Goal: Task Accomplishment & Management: Complete application form

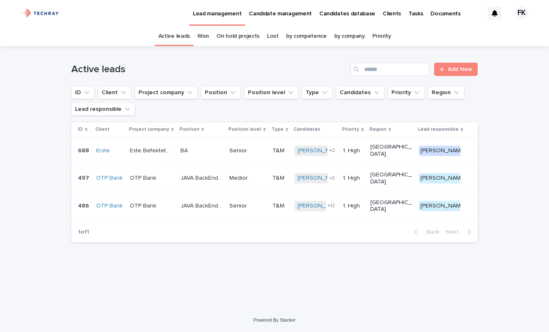
click at [340, 14] on p "Candidates database" at bounding box center [347, 8] width 56 height 17
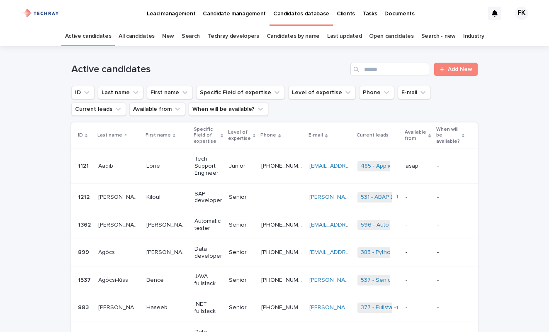
click at [173, 35] on link "New" at bounding box center [168, 36] width 12 height 19
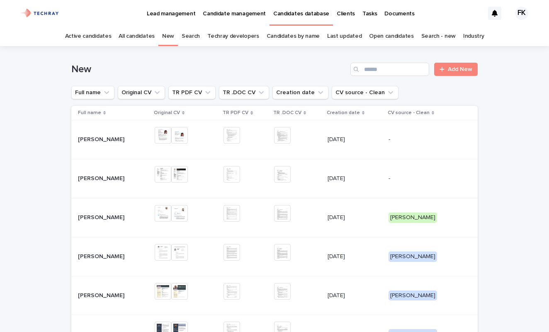
click at [106, 177] on p "[PERSON_NAME]" at bounding box center [102, 177] width 48 height 9
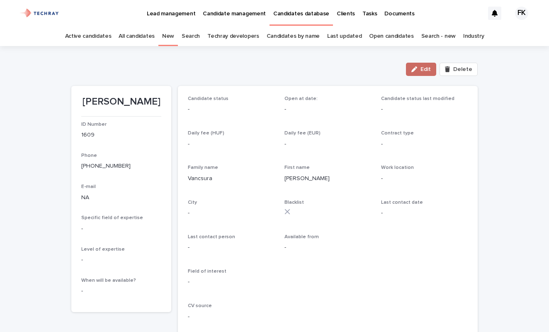
click at [420, 71] on div "button" at bounding box center [415, 69] width 9 height 6
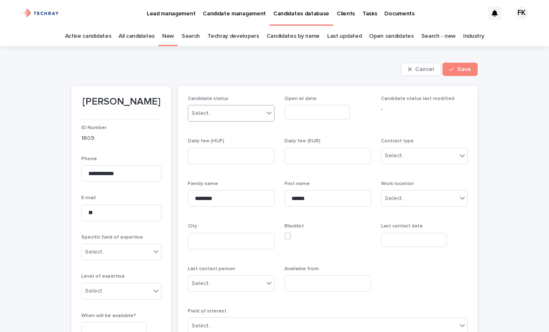
click at [267, 112] on icon at bounding box center [269, 113] width 5 height 3
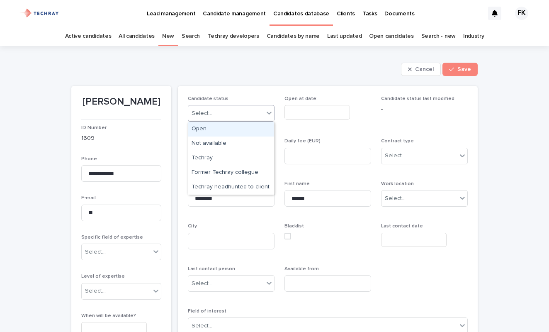
click at [249, 129] on div "Open" at bounding box center [231, 129] width 86 height 15
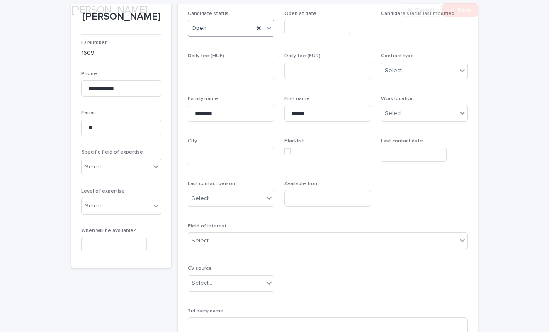
scroll to position [97, 0]
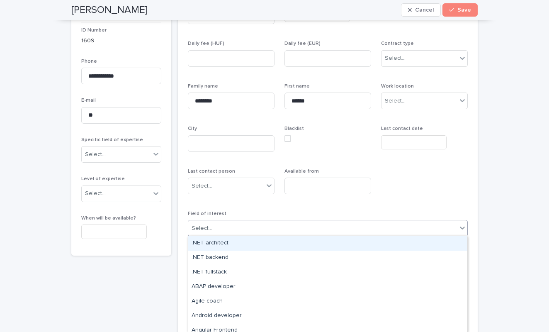
click at [260, 227] on div "Select..." at bounding box center [322, 228] width 269 height 14
type input "****"
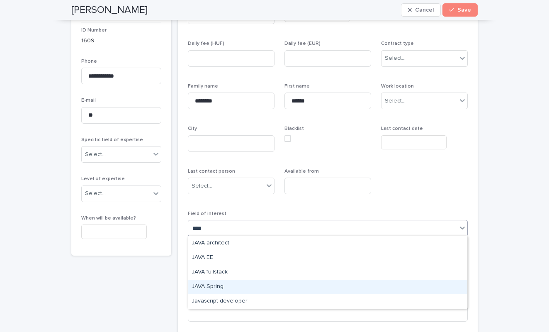
click at [233, 285] on div "JAVA Spring" at bounding box center [327, 286] width 279 height 15
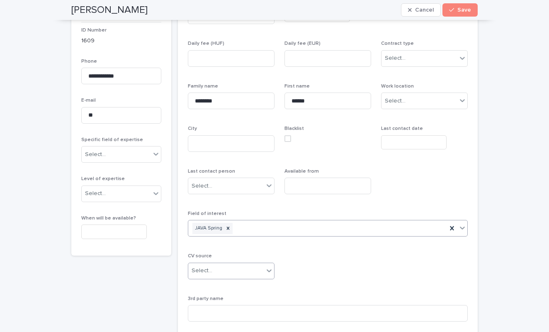
click at [271, 268] on icon at bounding box center [269, 270] width 8 height 8
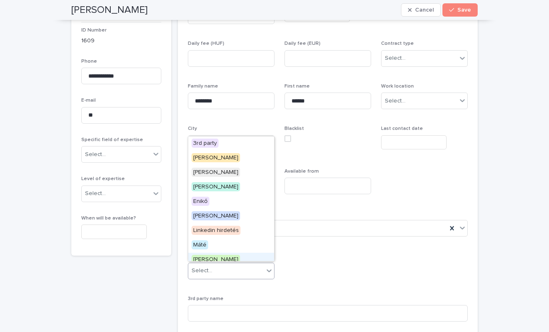
click at [247, 256] on div "[PERSON_NAME]" at bounding box center [231, 260] width 86 height 15
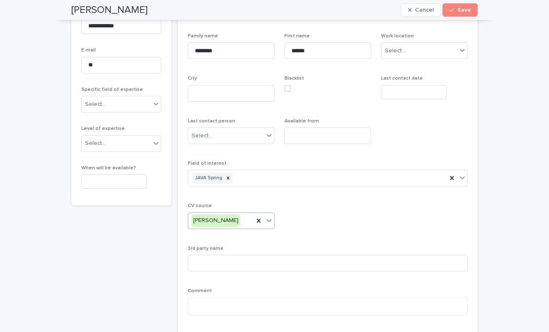
scroll to position [153, 0]
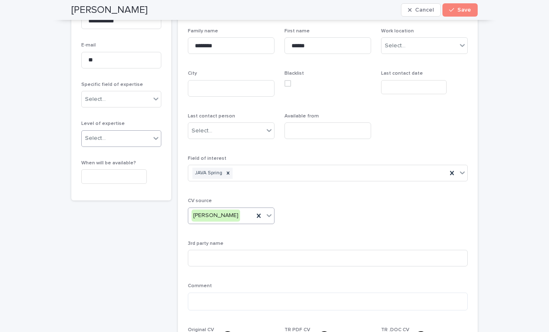
click at [157, 134] on icon at bounding box center [156, 138] width 8 height 8
click at [143, 163] on div "Medior" at bounding box center [121, 167] width 79 height 15
click at [155, 98] on icon at bounding box center [155, 98] width 5 height 3
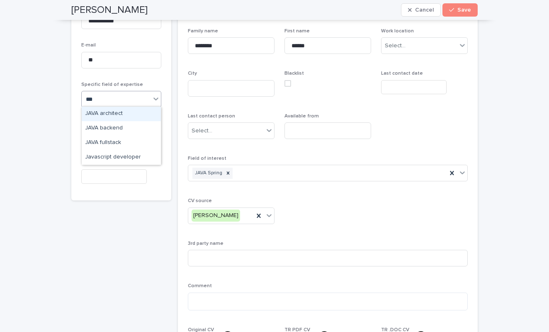
type input "****"
click at [140, 124] on div "JAVA backend" at bounding box center [121, 128] width 79 height 15
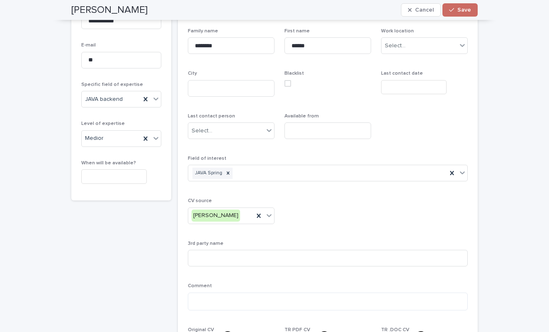
click at [468, 12] on span "Save" at bounding box center [464, 10] width 14 height 6
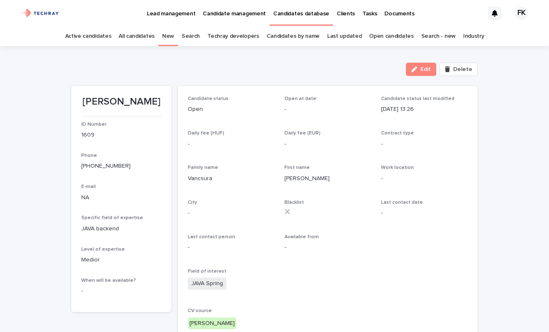
scroll to position [0, 0]
click at [174, 33] on link "New" at bounding box center [168, 36] width 12 height 19
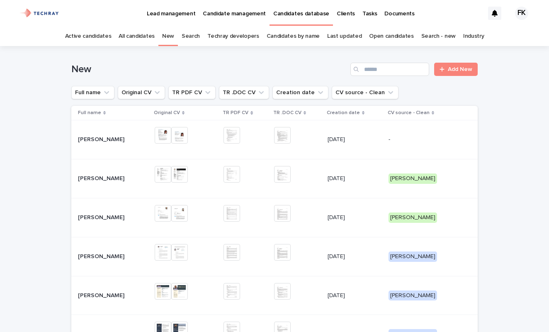
click at [93, 139] on p "[PERSON_NAME]" at bounding box center [102, 138] width 48 height 9
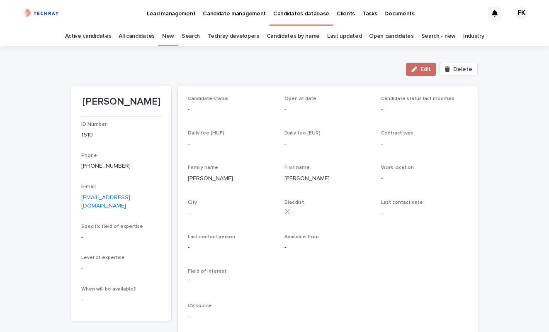
click at [428, 68] on span "Edit" at bounding box center [425, 69] width 10 height 6
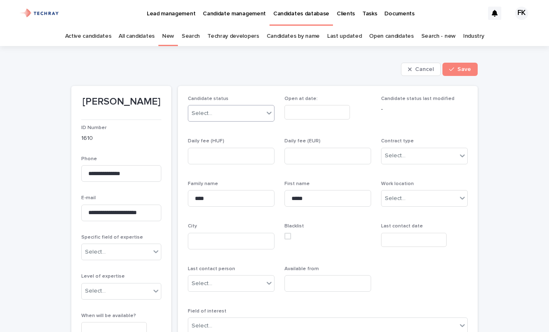
click at [268, 113] on div "Select..." at bounding box center [231, 113] width 87 height 17
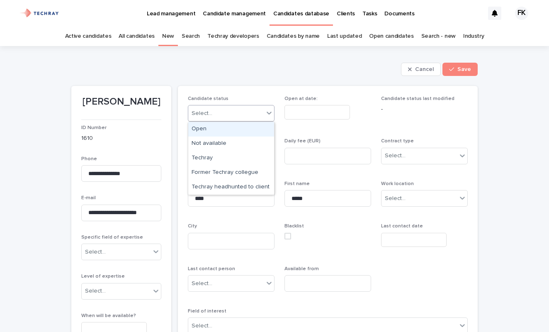
click at [258, 129] on div "Open" at bounding box center [231, 129] width 86 height 15
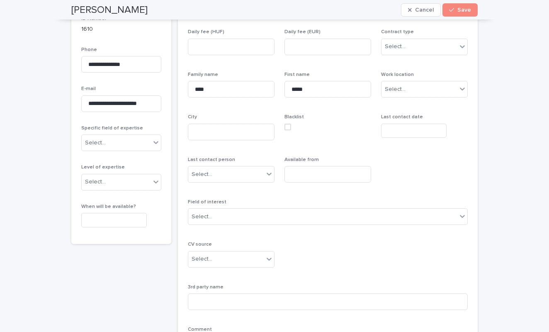
scroll to position [116, 0]
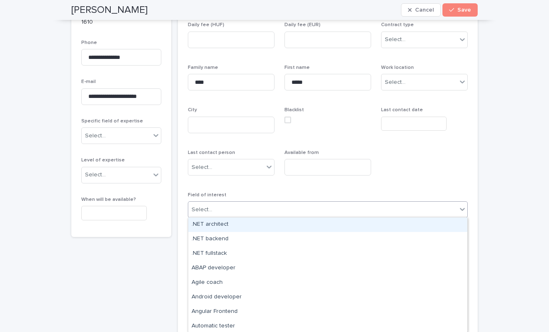
click at [307, 211] on div "Select..." at bounding box center [322, 210] width 269 height 14
type input "****"
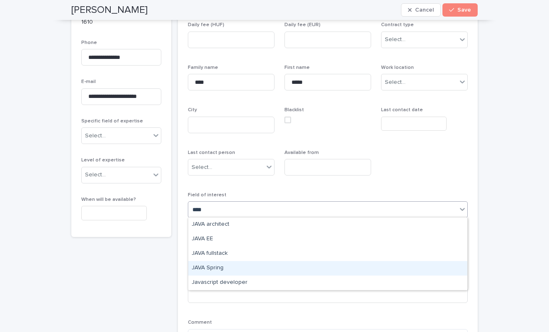
click at [253, 269] on div "JAVA Spring" at bounding box center [327, 268] width 279 height 15
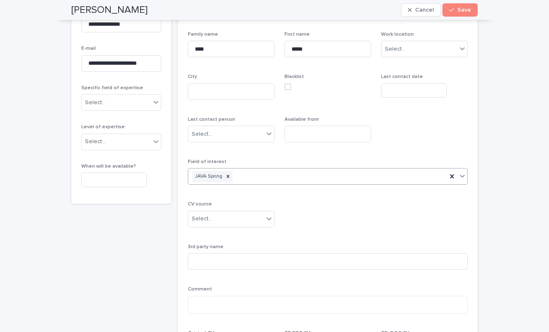
scroll to position [151, 0]
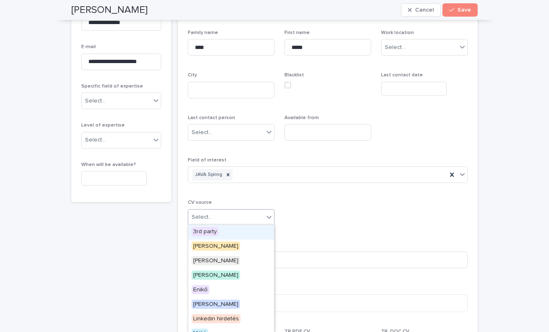
click at [271, 215] on icon at bounding box center [269, 217] width 8 height 8
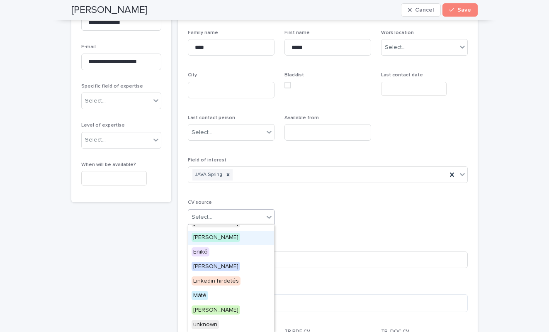
scroll to position [38, 0]
click at [228, 305] on div "[PERSON_NAME]" at bounding box center [231, 310] width 86 height 15
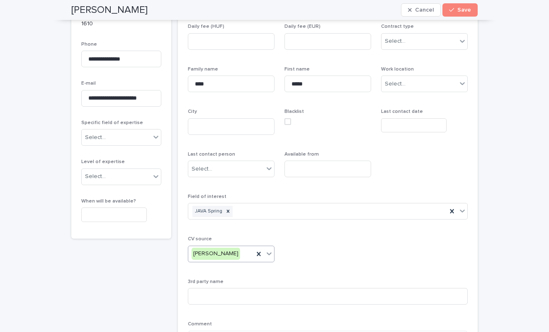
scroll to position [100, 0]
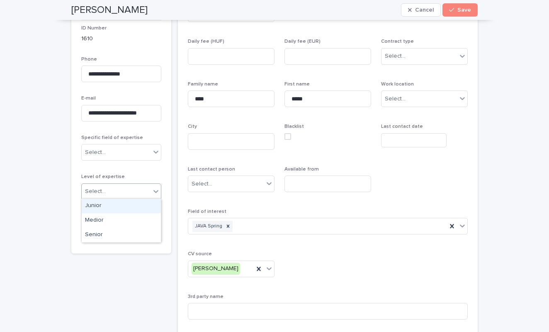
click at [155, 190] on icon at bounding box center [156, 191] width 8 height 8
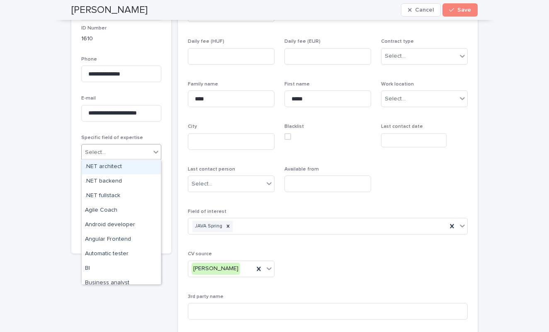
click at [154, 148] on icon at bounding box center [156, 152] width 8 height 8
type input "****"
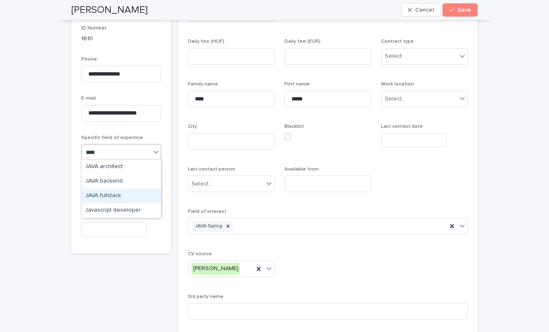
click at [129, 190] on div "JAVA fullstack" at bounding box center [121, 196] width 79 height 15
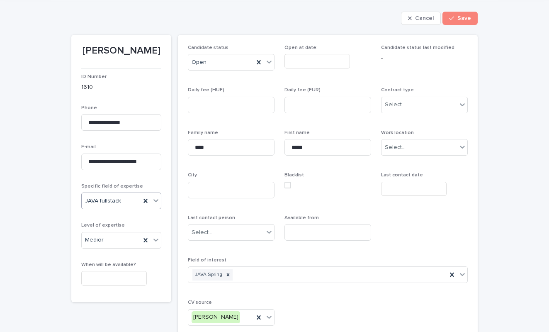
scroll to position [46, 0]
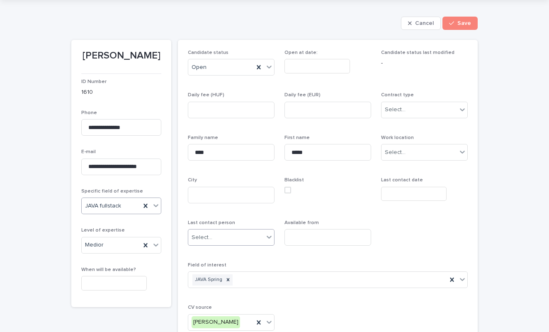
click at [267, 237] on icon at bounding box center [269, 237] width 8 height 8
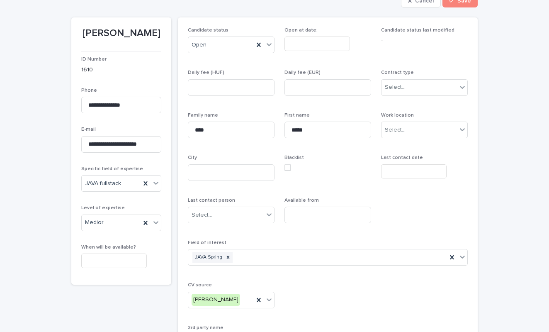
scroll to position [71, 0]
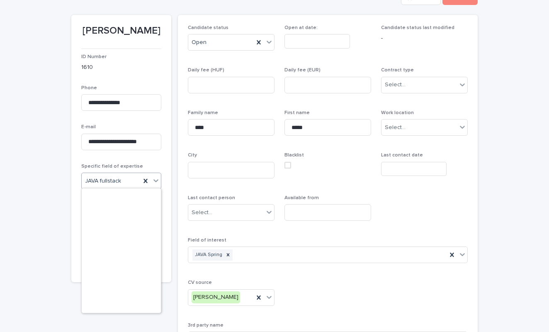
click at [156, 179] on icon at bounding box center [156, 180] width 8 height 8
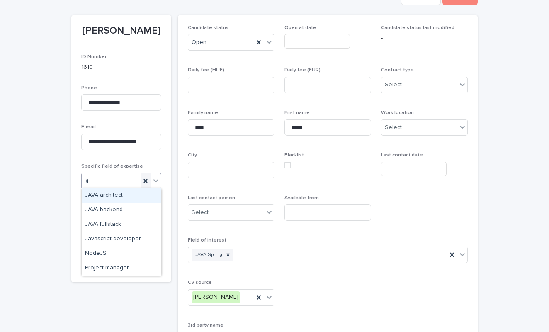
scroll to position [0, 0]
type input "****"
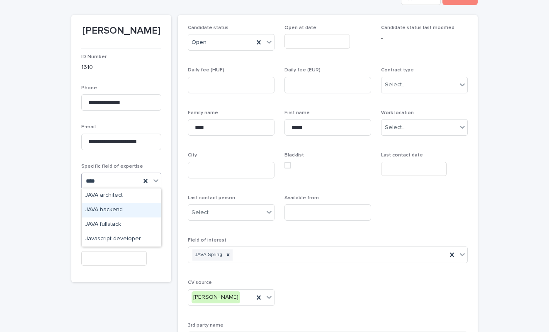
click at [131, 207] on div "JAVA backend" at bounding box center [121, 210] width 79 height 15
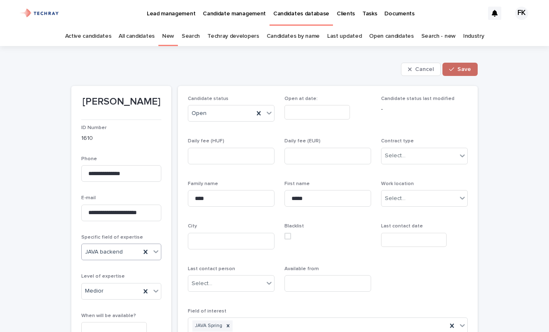
click at [467, 68] on span "Save" at bounding box center [464, 69] width 14 height 6
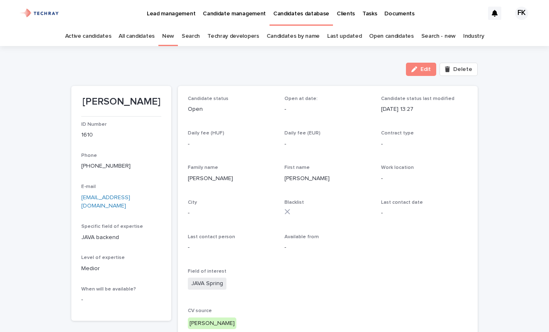
click at [173, 9] on p "Lead management" at bounding box center [171, 8] width 49 height 17
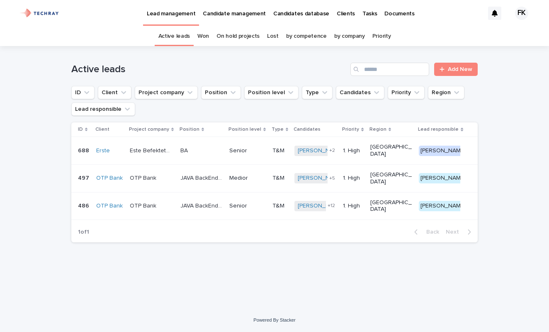
click at [287, 15] on p "Candidates database" at bounding box center [301, 8] width 56 height 17
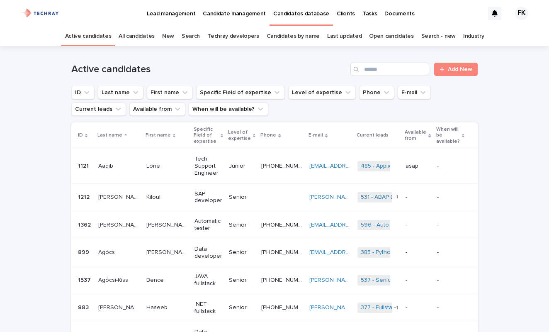
click at [174, 34] on link "New" at bounding box center [168, 36] width 12 height 19
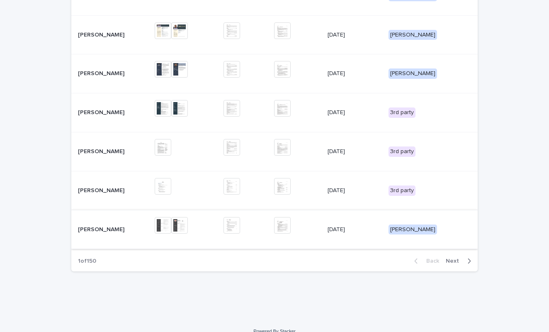
scroll to position [257, 0]
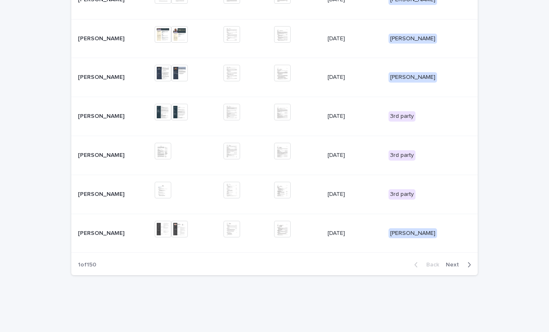
click at [456, 262] on span "Next" at bounding box center [455, 265] width 18 height 6
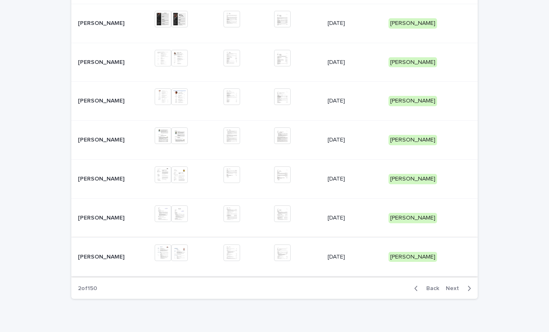
scroll to position [239, 0]
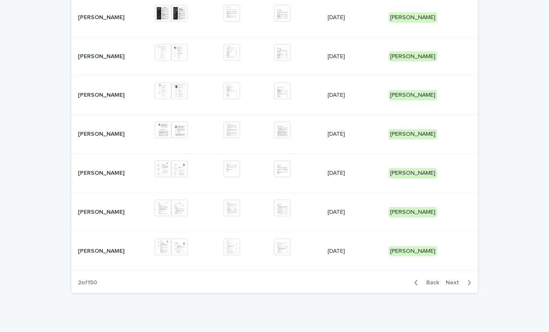
click at [454, 279] on span "Next" at bounding box center [455, 282] width 18 height 6
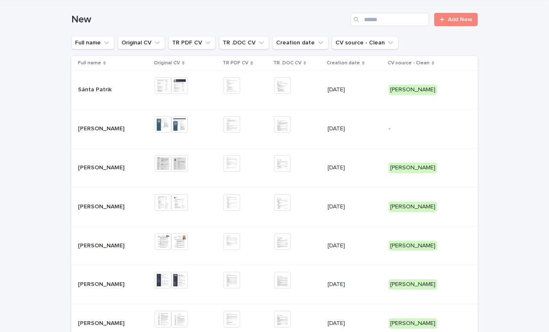
scroll to position [49, 0]
click at [104, 127] on p "[PERSON_NAME]" at bounding box center [102, 128] width 48 height 9
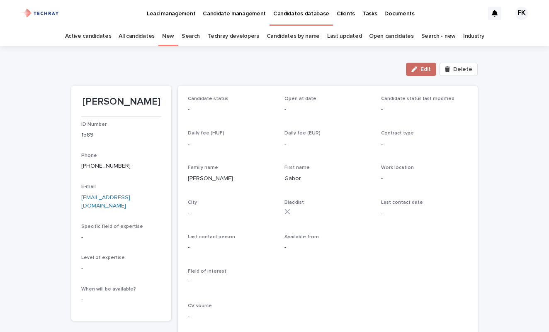
click at [424, 70] on span "Edit" at bounding box center [425, 69] width 10 height 6
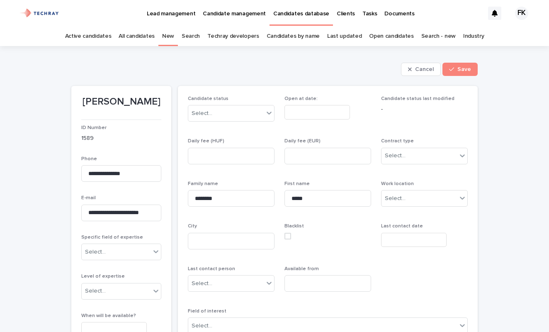
click at [268, 112] on div "Select..." at bounding box center [231, 113] width 87 height 17
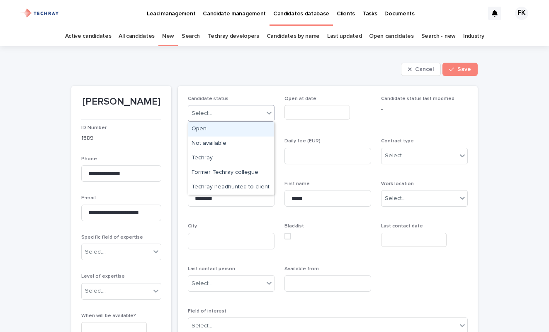
click at [253, 131] on div "Open" at bounding box center [231, 129] width 86 height 15
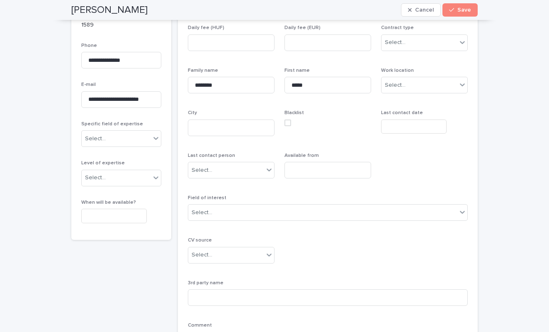
scroll to position [116, 0]
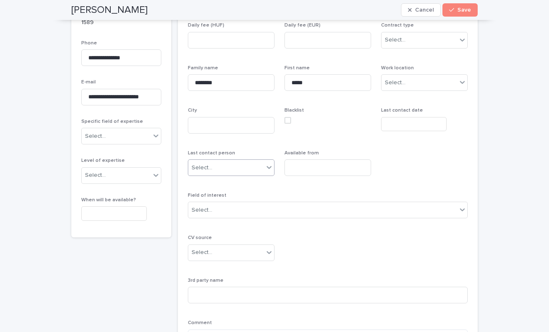
click at [268, 169] on icon at bounding box center [269, 167] width 8 height 8
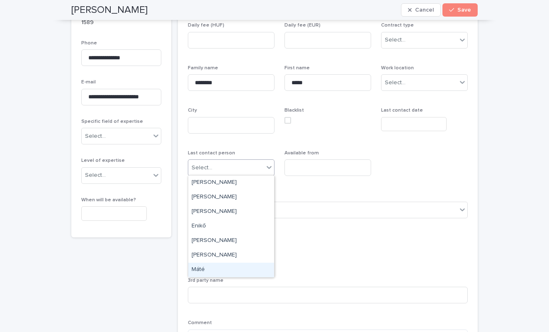
click at [239, 265] on div "Máté" at bounding box center [231, 269] width 86 height 15
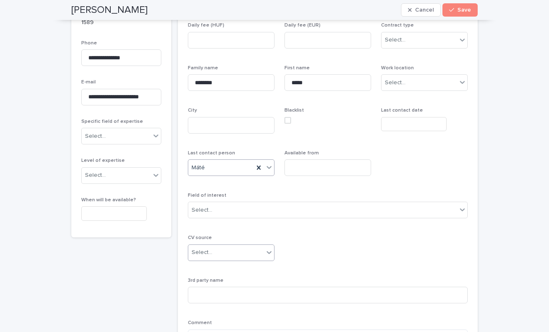
click at [265, 250] on icon at bounding box center [269, 252] width 8 height 8
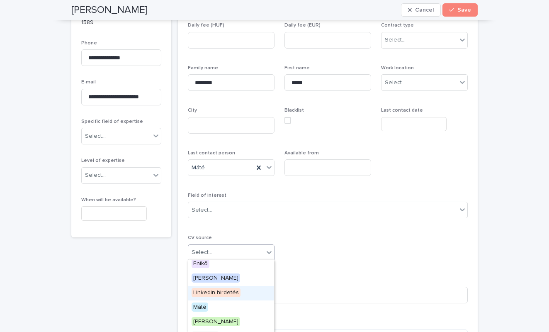
scroll to position [63, 0]
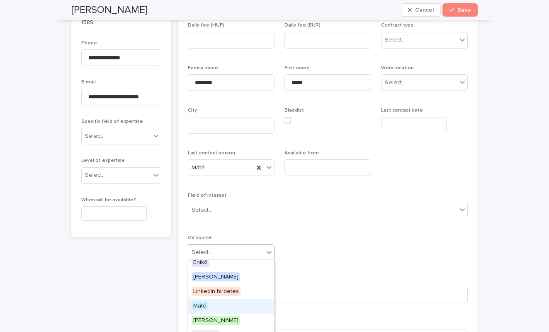
click at [239, 309] on div "Máté" at bounding box center [231, 306] width 86 height 15
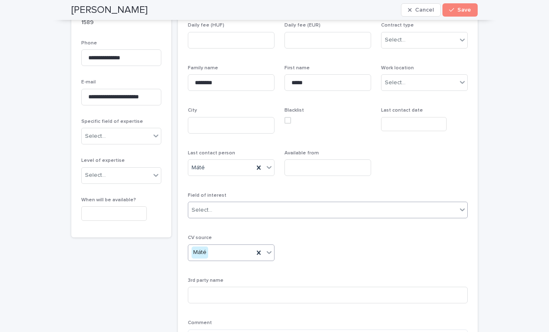
click at [367, 210] on div "Select..." at bounding box center [322, 210] width 269 height 14
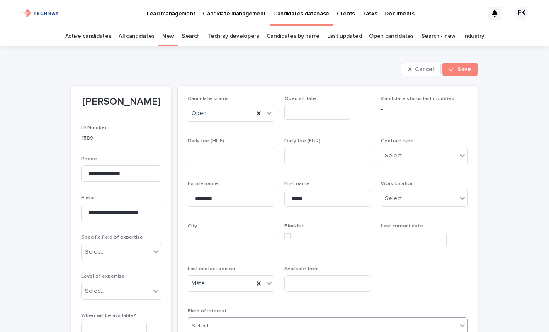
scroll to position [0, 0]
click at [170, 11] on p "Lead management" at bounding box center [171, 8] width 49 height 17
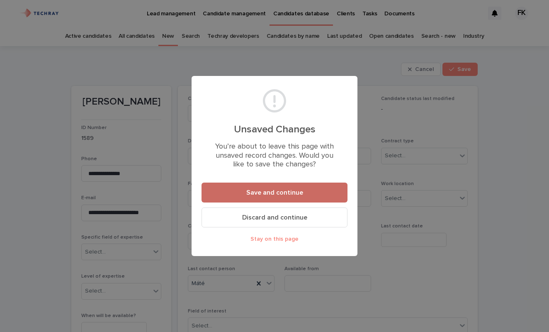
click at [289, 190] on span "Save and continue" at bounding box center [274, 192] width 57 height 7
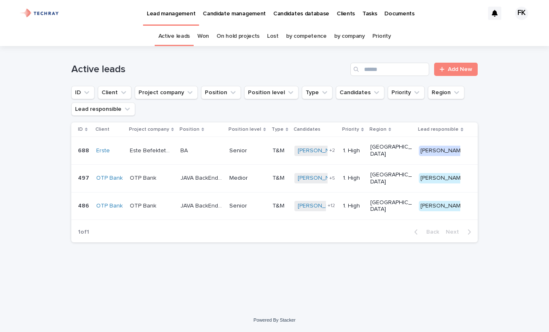
click at [214, 173] on p "JAVA BackEnd fejlesztő medior" at bounding box center [201, 177] width 43 height 9
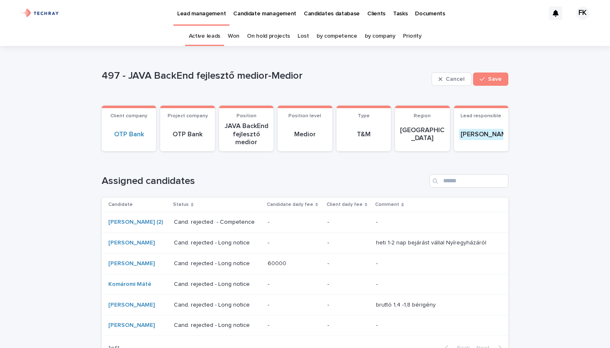
click at [331, 12] on p "Candidates database" at bounding box center [332, 8] width 56 height 17
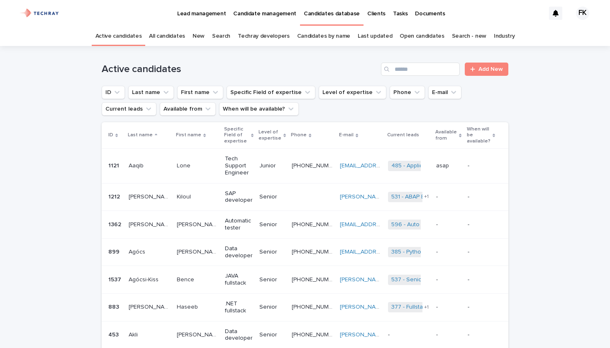
click at [204, 36] on link "New" at bounding box center [198, 36] width 12 height 19
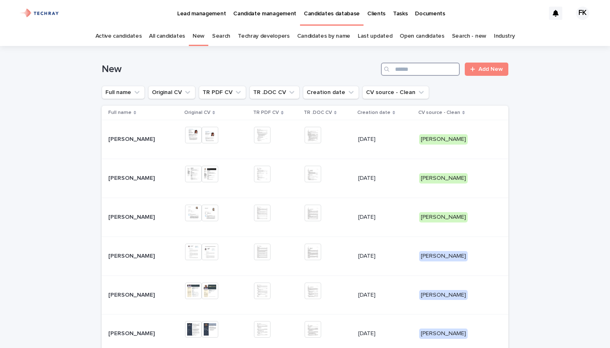
click at [433, 72] on input "Search" at bounding box center [420, 69] width 79 height 13
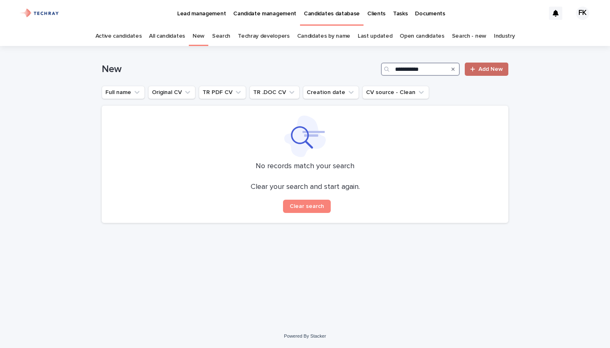
type input "**********"
click at [493, 66] on link "Add New" at bounding box center [486, 69] width 44 height 13
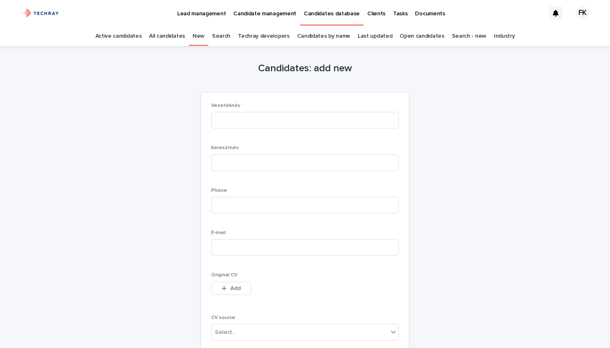
scroll to position [27, 0]
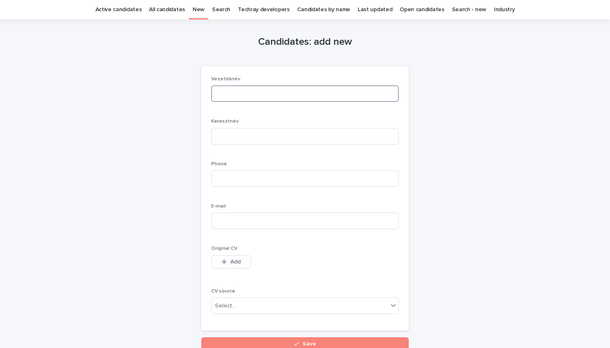
click at [298, 99] on input at bounding box center [304, 93] width 187 height 17
type input "*****"
click at [283, 138] on input at bounding box center [304, 136] width 187 height 17
type input "*****"
type input "**********"
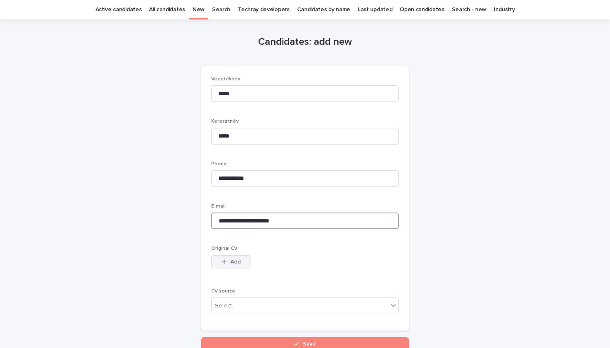
type input "**********"
click at [235, 260] on span "Add" at bounding box center [235, 262] width 10 height 6
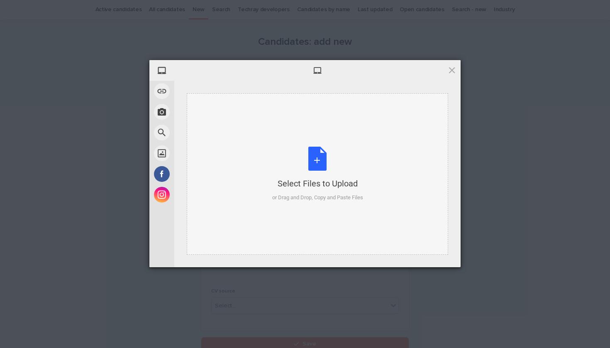
click at [330, 152] on div "Select Files to Upload or Drag and Drop, Copy and Paste Files" at bounding box center [317, 174] width 91 height 55
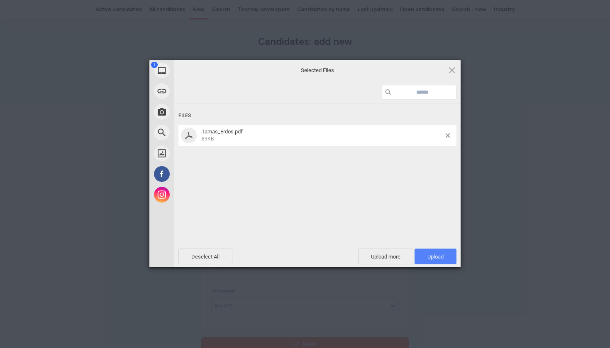
click at [441, 255] on span "Upload 1" at bounding box center [435, 257] width 16 height 6
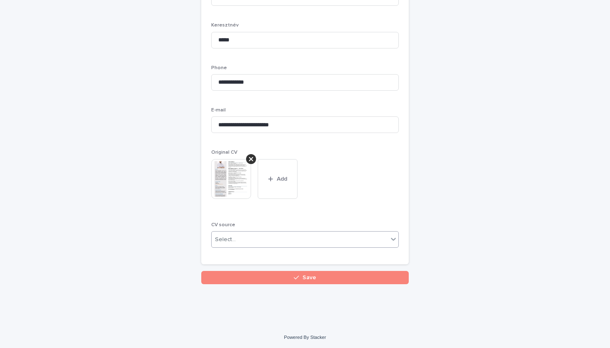
scroll to position [122, 0]
click at [384, 239] on div "Select..." at bounding box center [299, 240] width 176 height 14
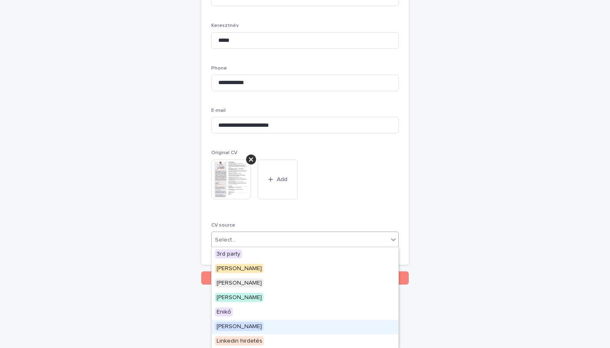
click at [311, 326] on div "[PERSON_NAME]" at bounding box center [304, 327] width 187 height 15
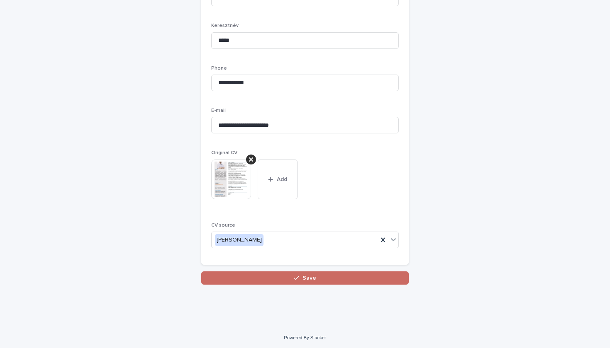
click at [331, 276] on button "Save" at bounding box center [304, 278] width 207 height 13
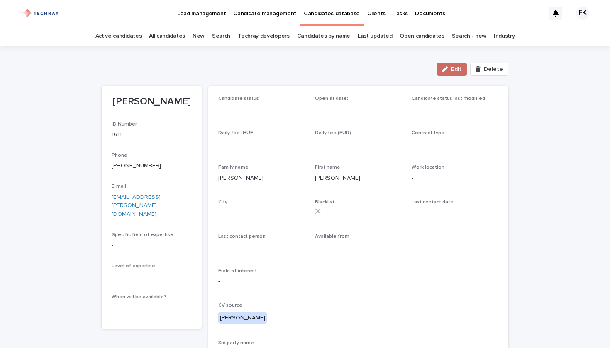
click at [457, 70] on span "Edit" at bounding box center [456, 69] width 10 height 6
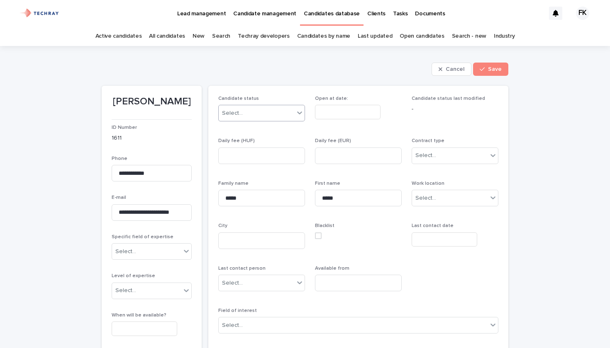
click at [293, 113] on div "Select..." at bounding box center [256, 114] width 75 height 14
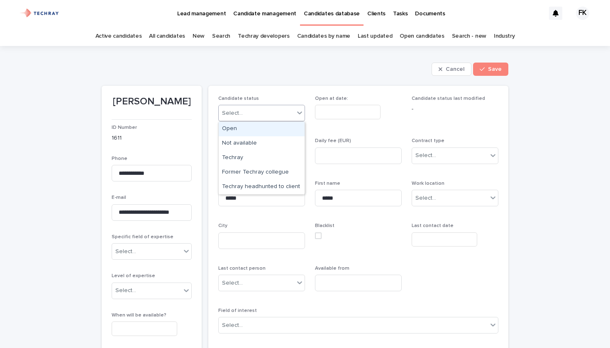
click at [282, 134] on div "Open" at bounding box center [262, 129] width 86 height 15
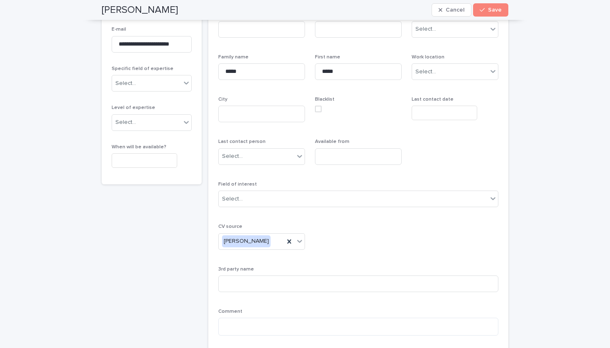
scroll to position [168, 0]
click at [298, 159] on icon at bounding box center [299, 157] width 8 height 8
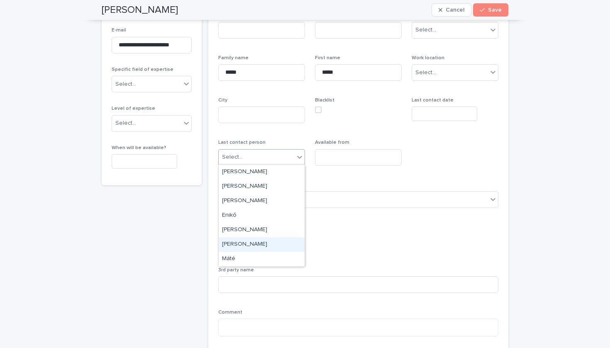
click at [270, 248] on div "[PERSON_NAME]" at bounding box center [262, 245] width 86 height 15
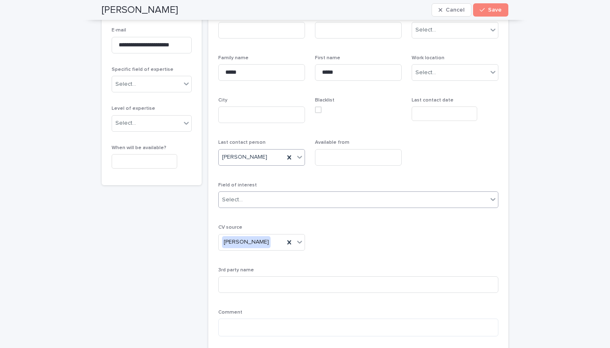
click at [302, 199] on div "Select..." at bounding box center [353, 200] width 269 height 14
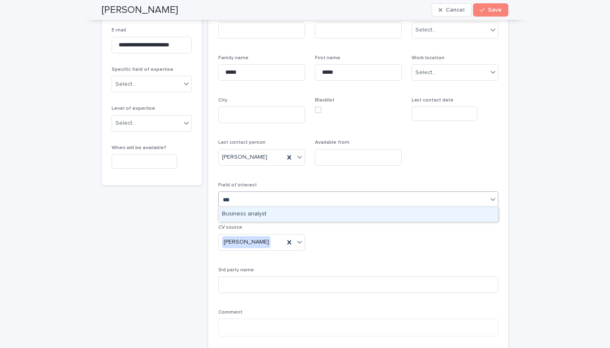
type input "****"
click at [309, 215] on div "Business analyst" at bounding box center [358, 214] width 279 height 15
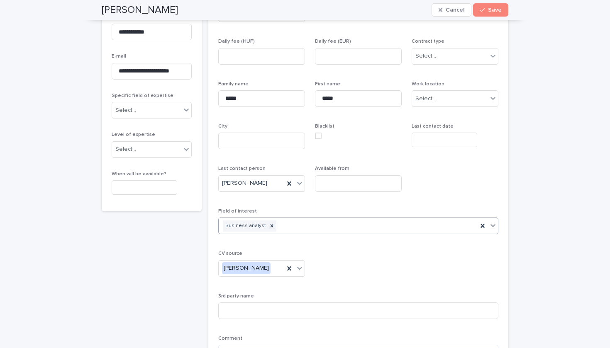
scroll to position [139, 0]
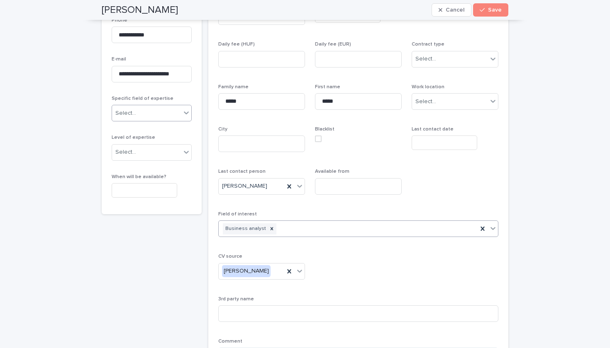
click at [185, 111] on icon at bounding box center [186, 113] width 8 height 8
type input "****"
click at [173, 125] on div "Business analyst" at bounding box center [151, 128] width 79 height 15
click at [185, 151] on icon at bounding box center [186, 152] width 5 height 3
click at [168, 193] on div "Senior" at bounding box center [151, 196] width 79 height 15
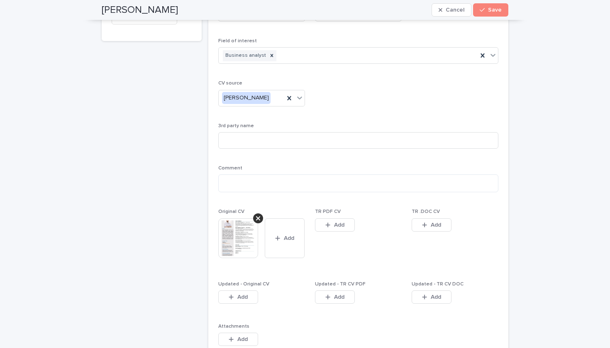
scroll to position [317, 0]
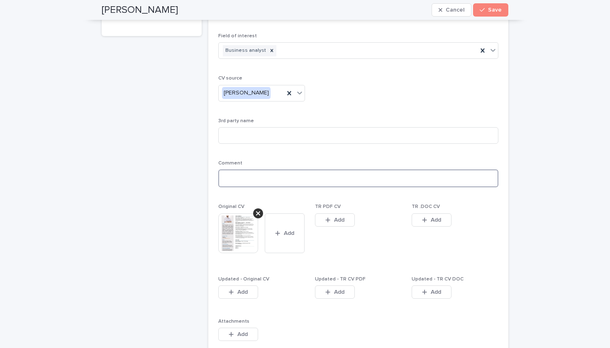
click at [273, 180] on textarea at bounding box center [358, 179] width 280 height 18
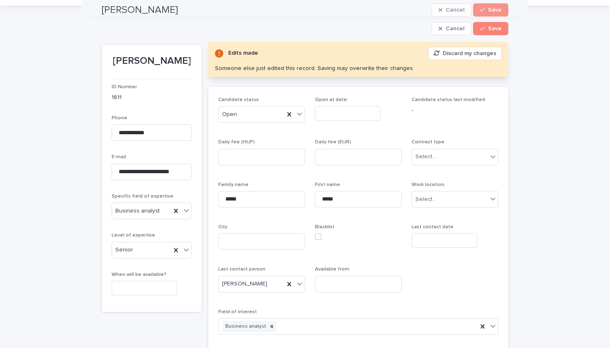
scroll to position [17, 0]
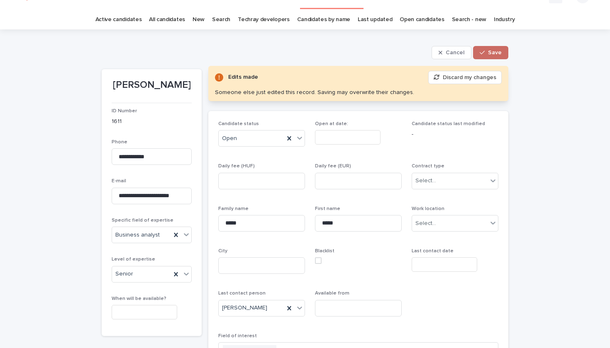
click at [495, 53] on span "Save" at bounding box center [495, 53] width 14 height 6
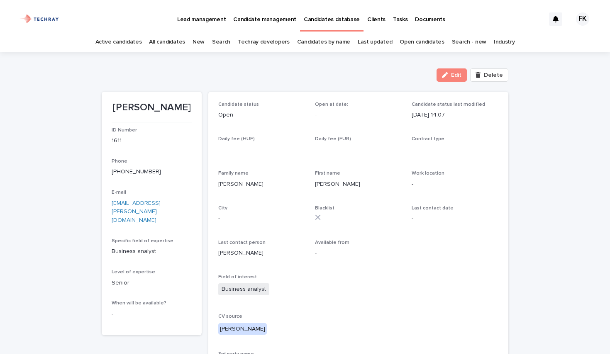
scroll to position [0, 0]
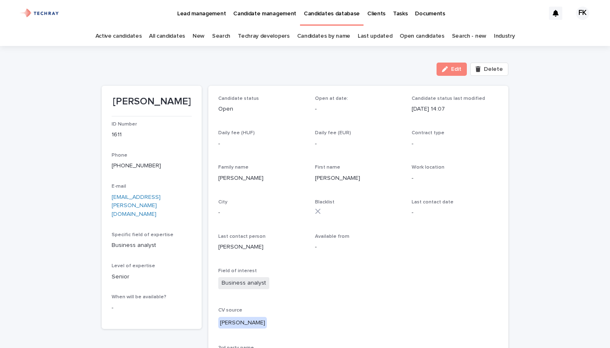
click at [199, 12] on p "Lead management" at bounding box center [201, 8] width 49 height 17
